Goal: Navigation & Orientation: Find specific page/section

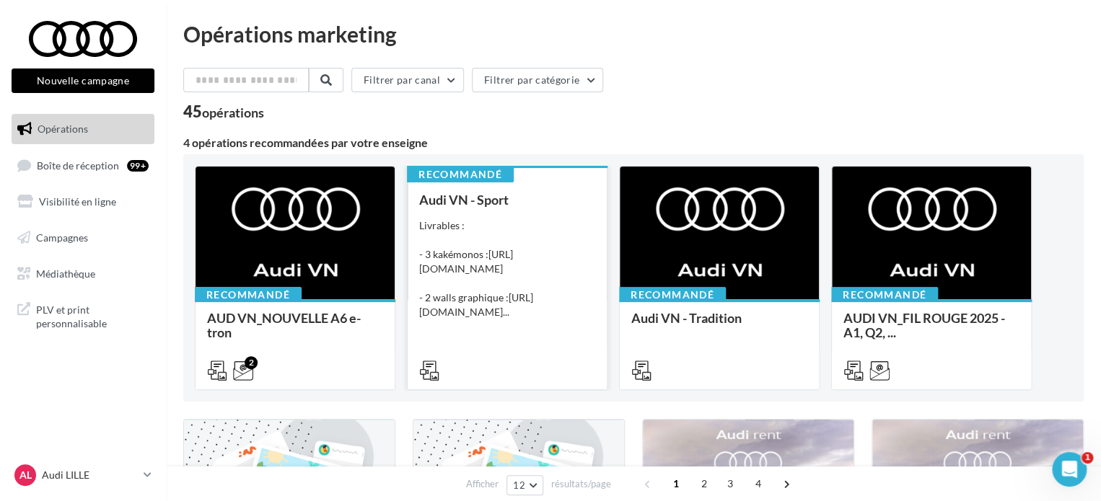
click at [554, 201] on div "Audi VN - Sport" at bounding box center [507, 200] width 176 height 14
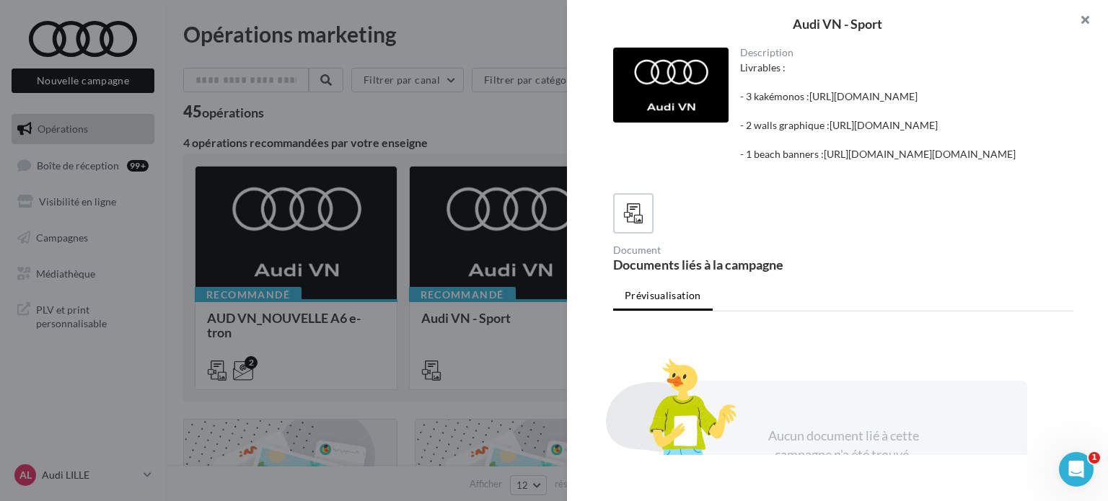
click at [1093, 24] on button "button" at bounding box center [1079, 21] width 58 height 43
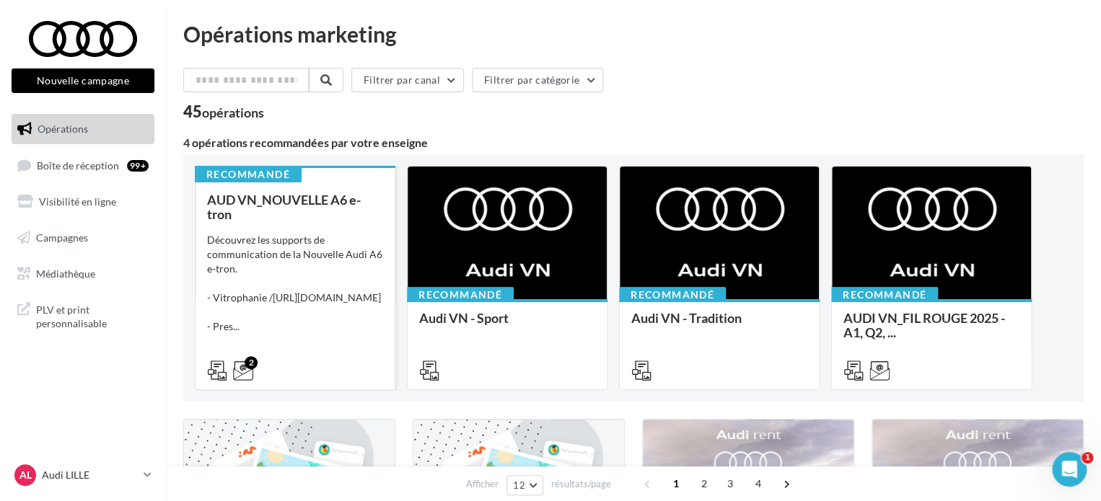
click at [355, 274] on div "Découvrez les supports de communication de la Nouvelle Audi A6 e-tron. - Vitrop…" at bounding box center [295, 283] width 176 height 101
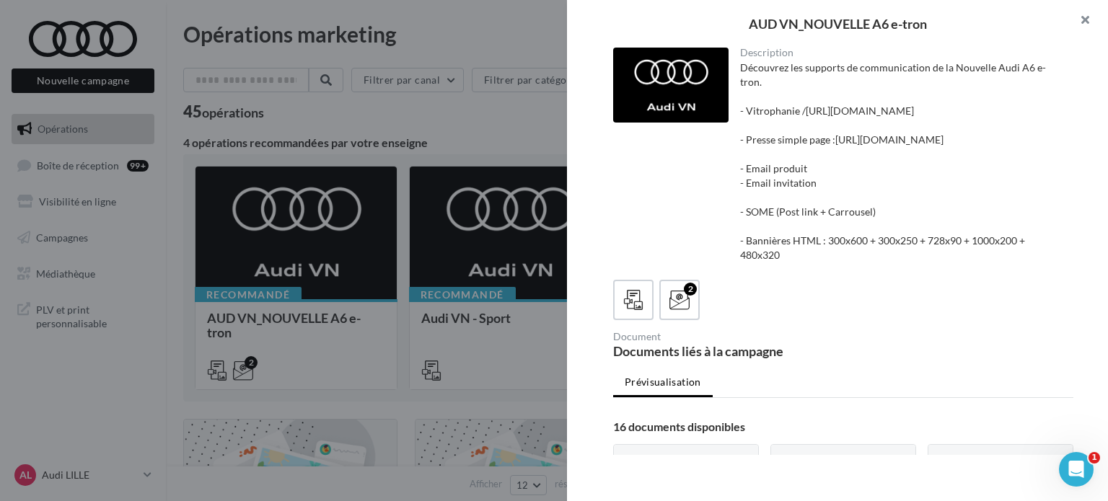
click at [1074, 28] on button "button" at bounding box center [1079, 21] width 58 height 43
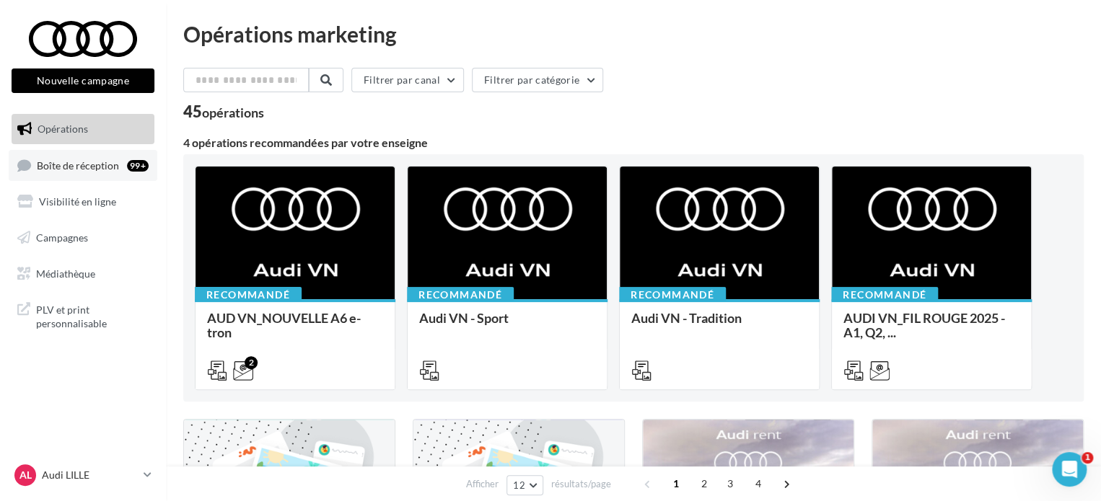
click at [76, 173] on link "Boîte de réception 99+" at bounding box center [83, 165] width 149 height 31
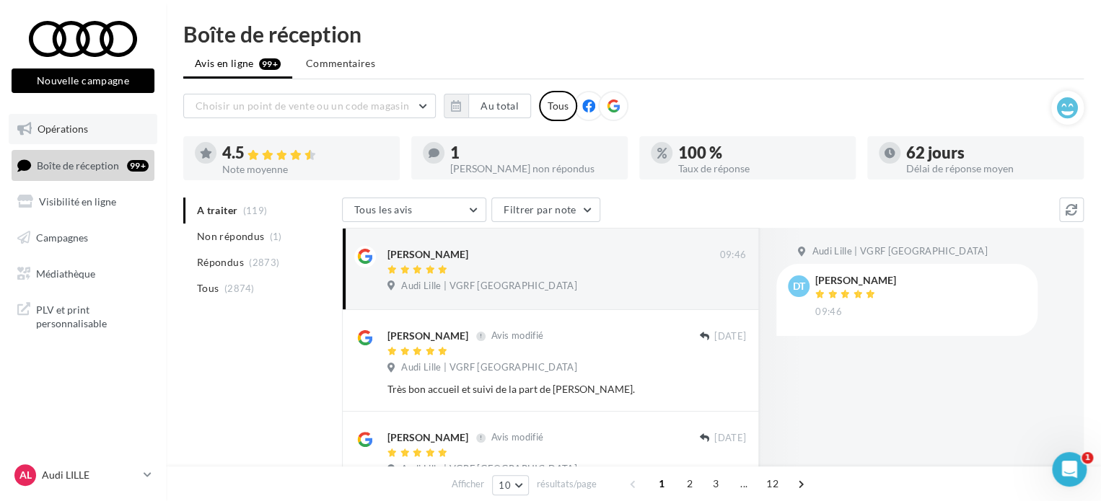
click at [86, 128] on span "Opérations" at bounding box center [63, 129] width 50 height 12
